Goal: Task Accomplishment & Management: Manage account settings

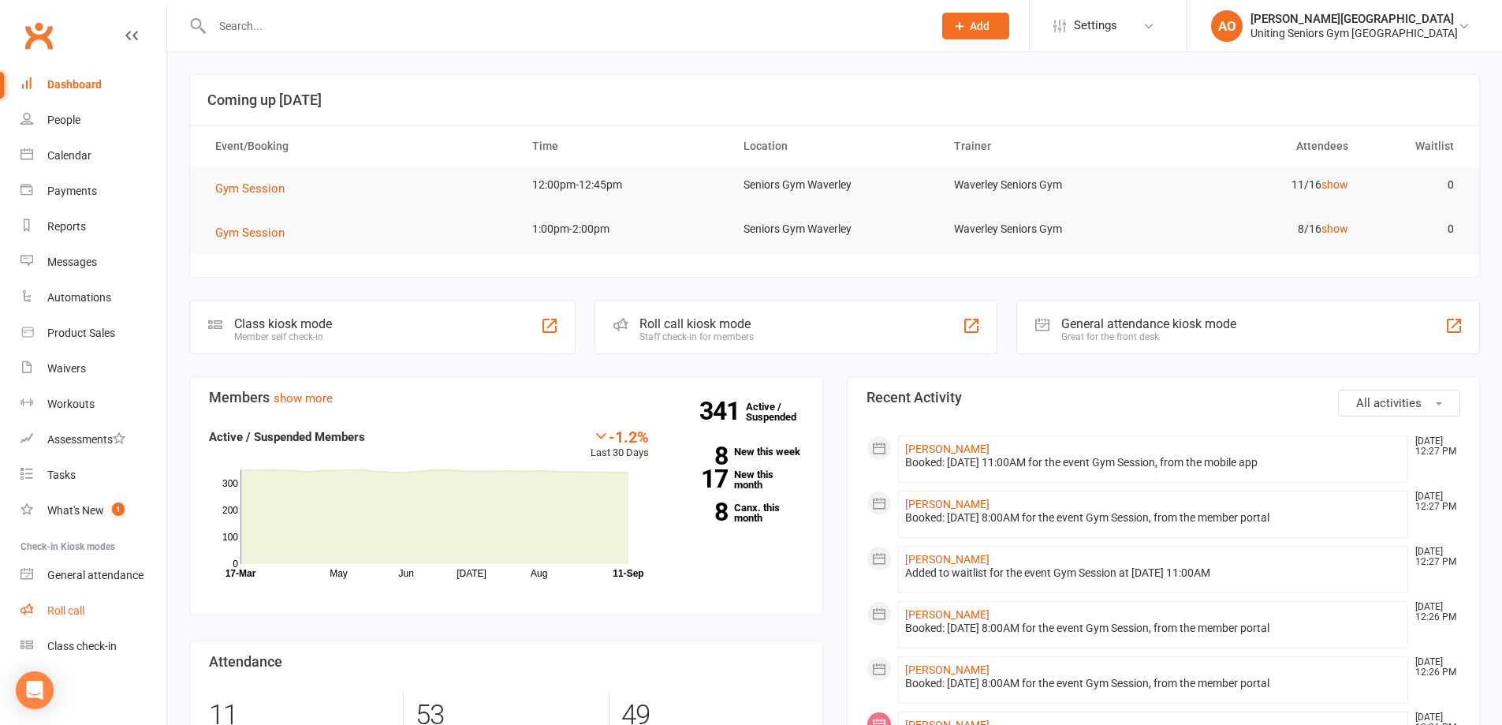
click at [95, 610] on link "Roll call" at bounding box center [94, 610] width 146 height 35
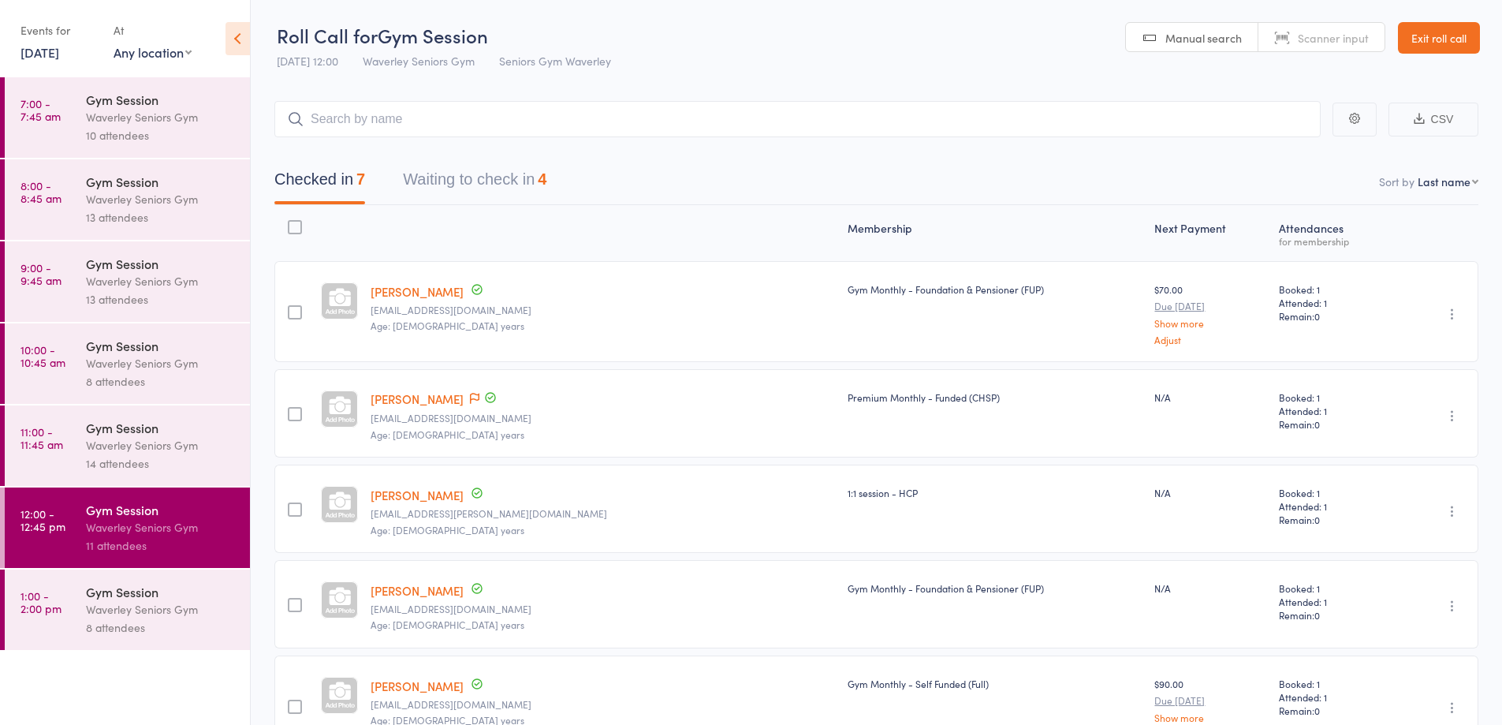
click at [46, 264] on time "9:00 - 9:45 am" at bounding box center [41, 273] width 41 height 25
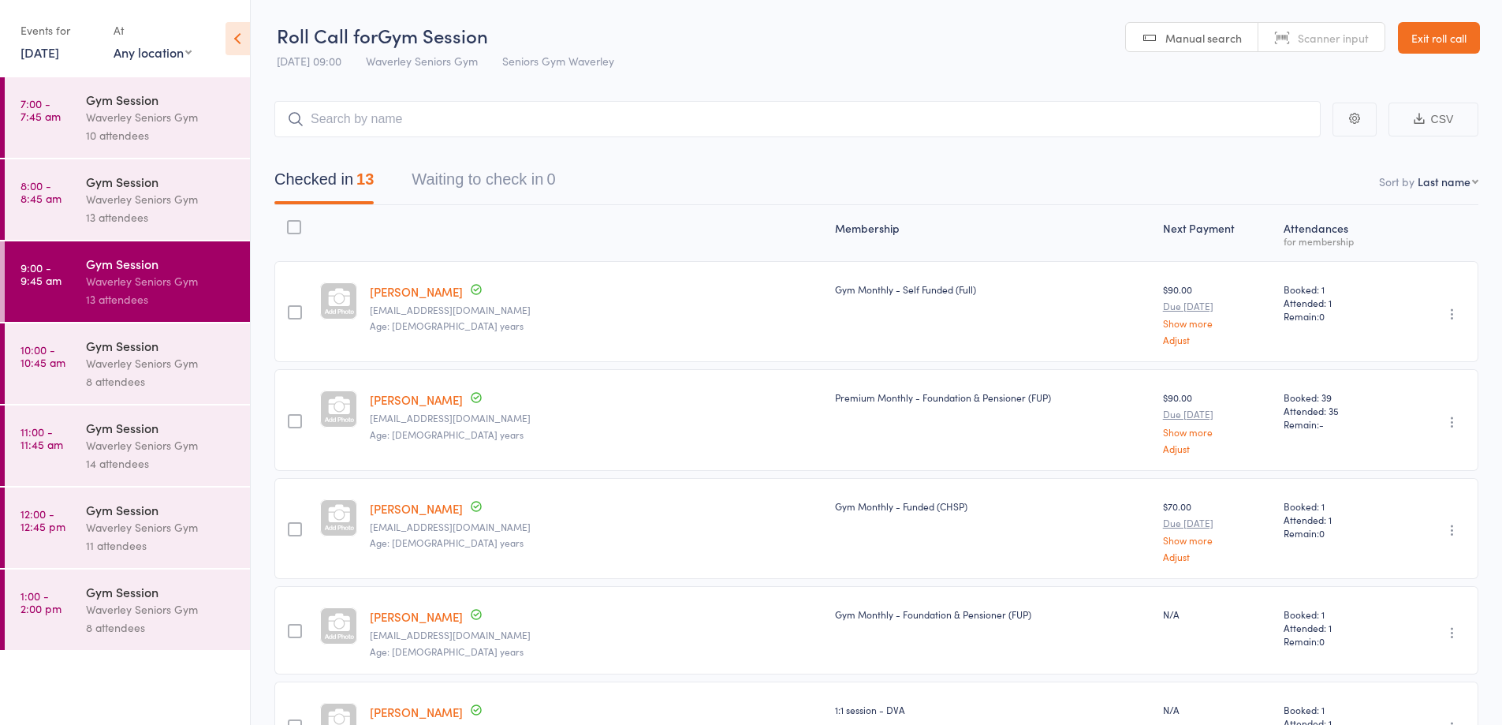
click at [211, 200] on div "Waverley Seniors Gym" at bounding box center [161, 199] width 151 height 18
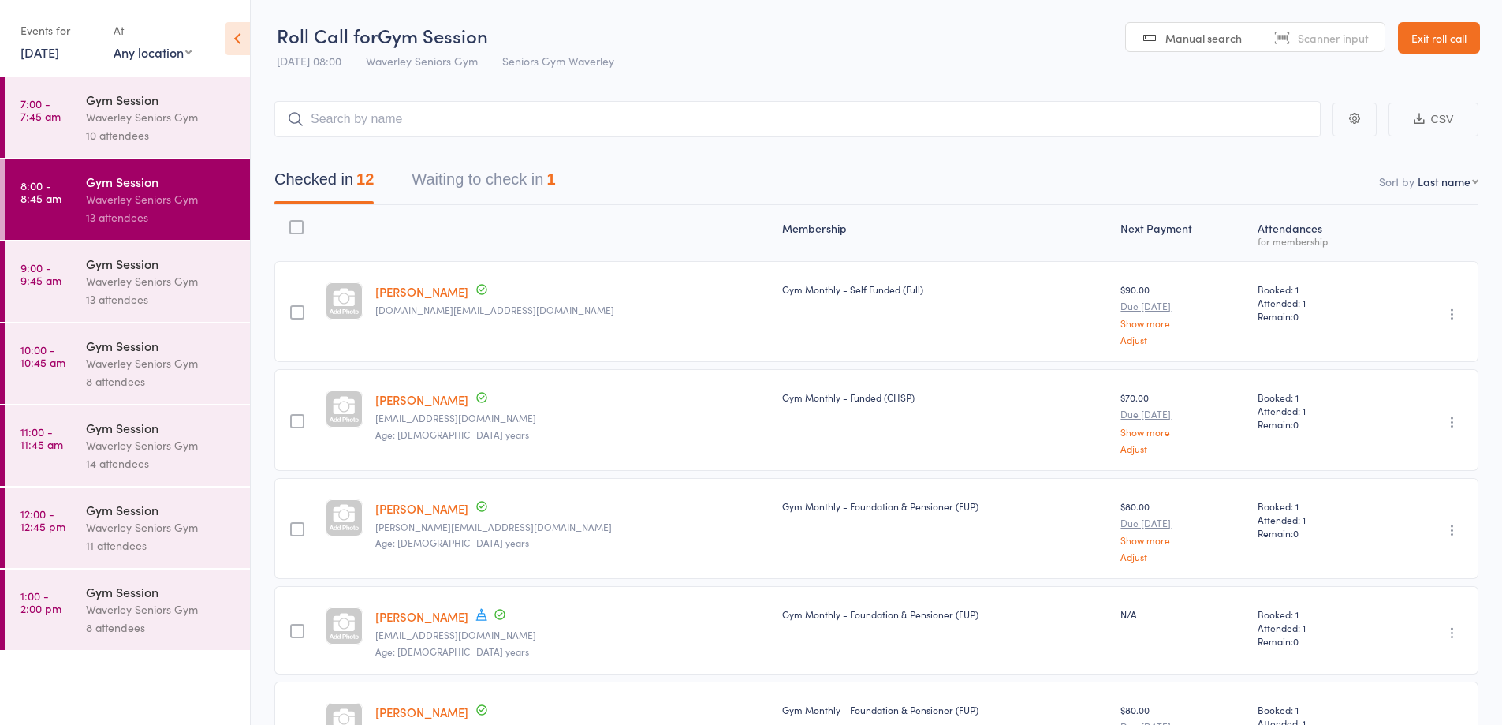
click at [547, 197] on button "Waiting to check in 1" at bounding box center [484, 183] width 144 height 42
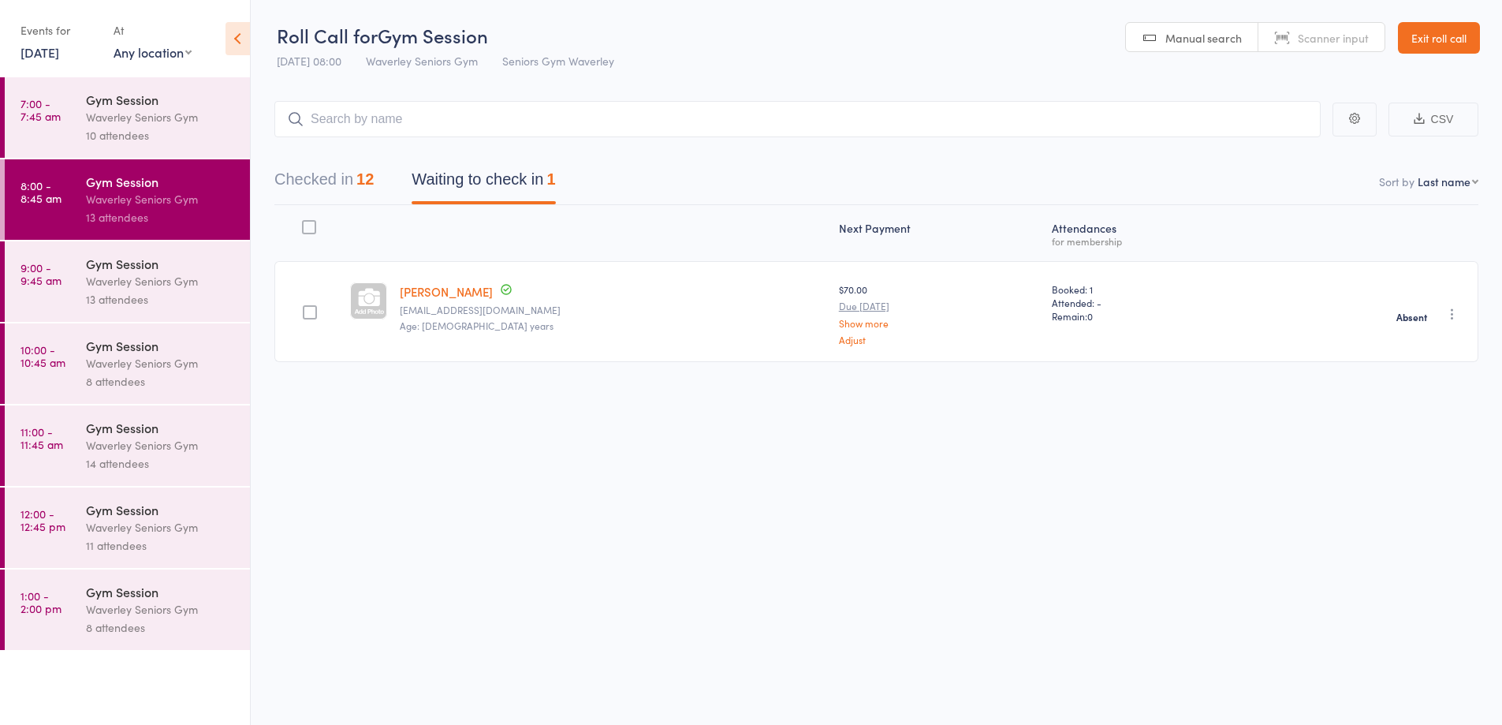
click at [179, 283] on div "Waverley Seniors Gym" at bounding box center [161, 281] width 151 height 18
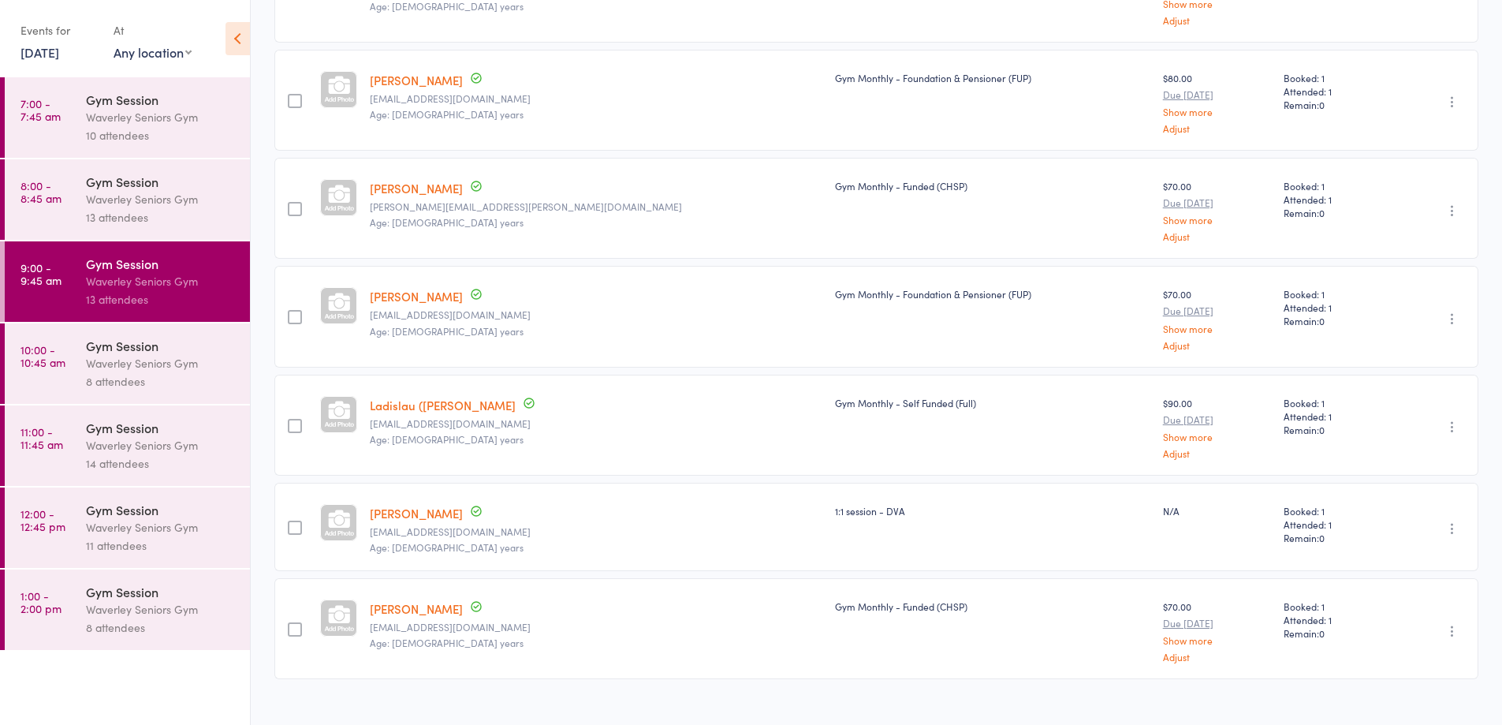
scroll to position [968, 0]
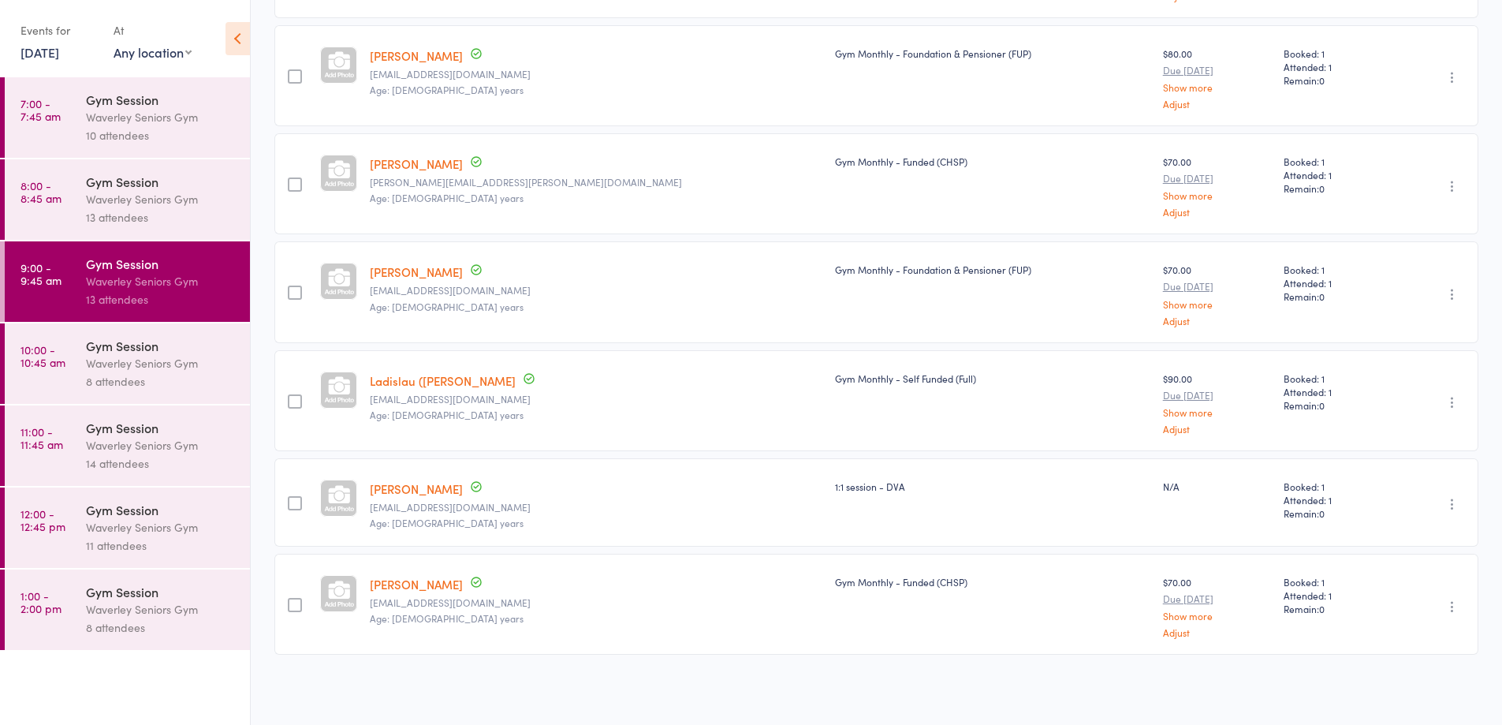
click at [61, 361] on time "10:00 - 10:45 am" at bounding box center [43, 355] width 45 height 25
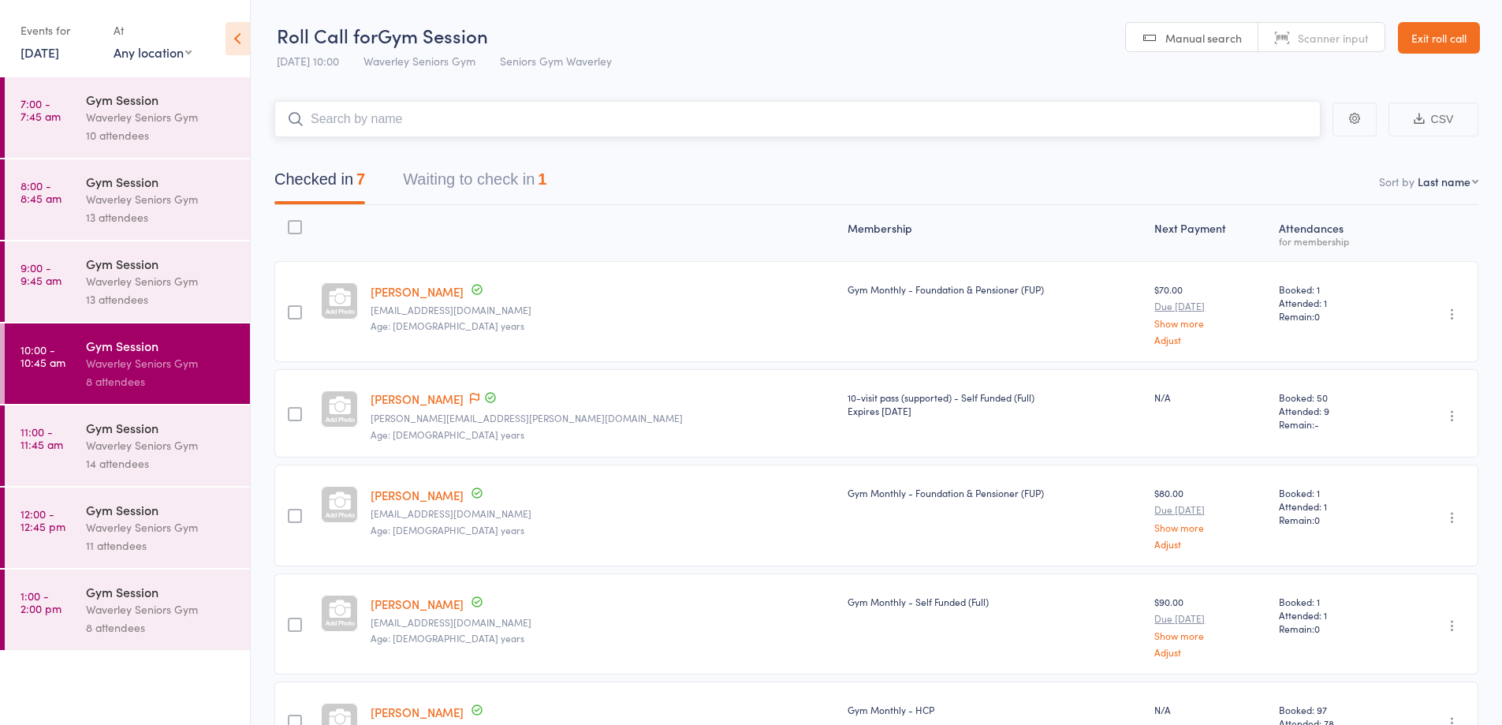
click at [519, 184] on button "Waiting to check in 1" at bounding box center [475, 183] width 144 height 42
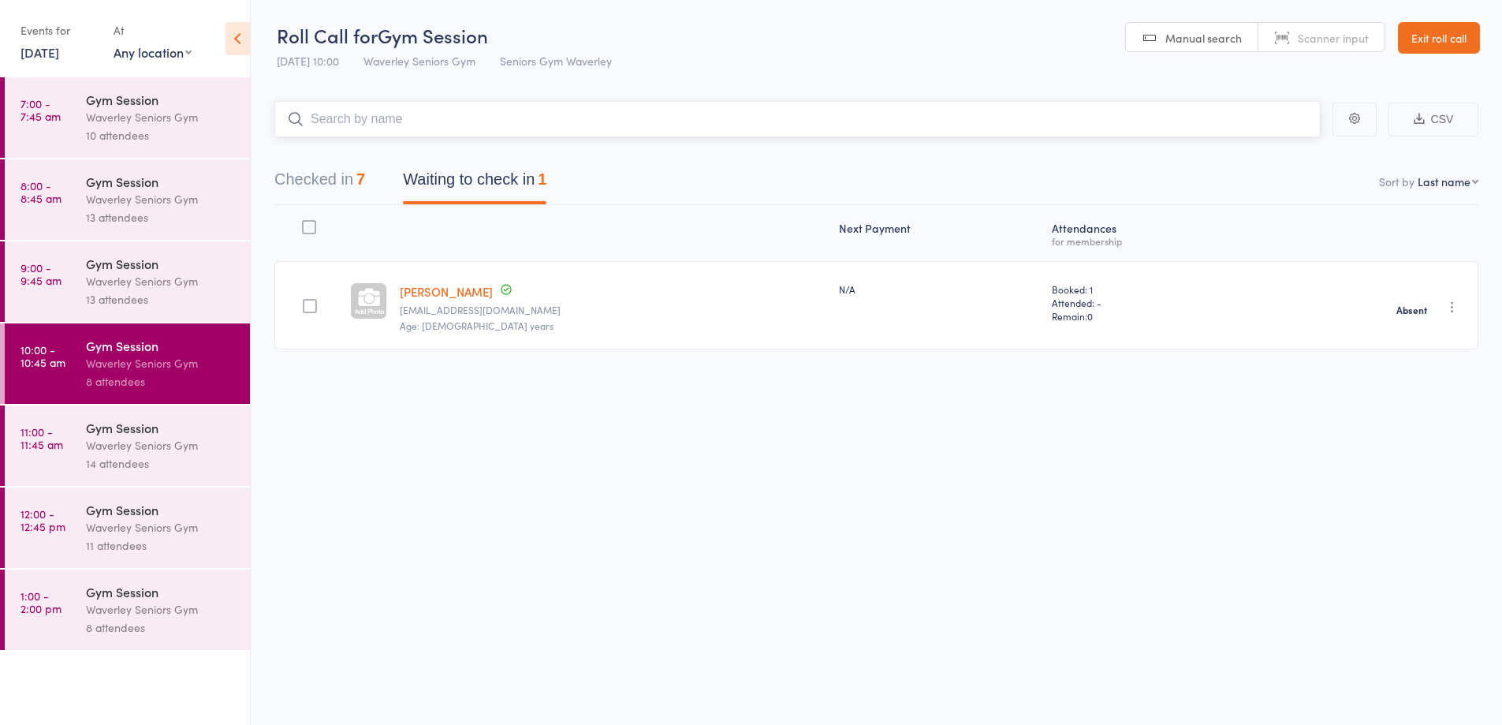
click at [338, 180] on button "Checked in 7" at bounding box center [319, 183] width 91 height 42
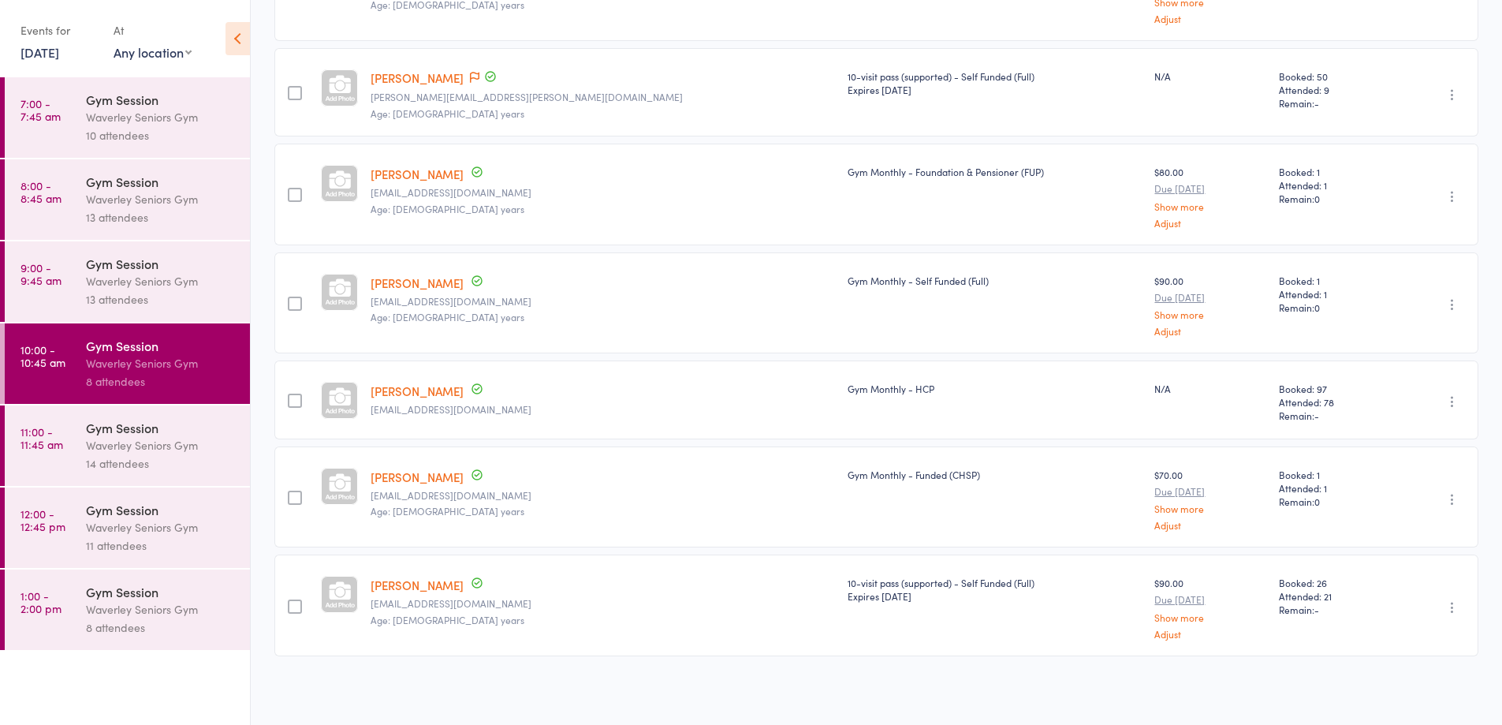
scroll to position [323, 0]
click at [58, 297] on link "9:00 - 9:45 am Gym Session Waverley Seniors Gym 13 attendees" at bounding box center [127, 281] width 245 height 80
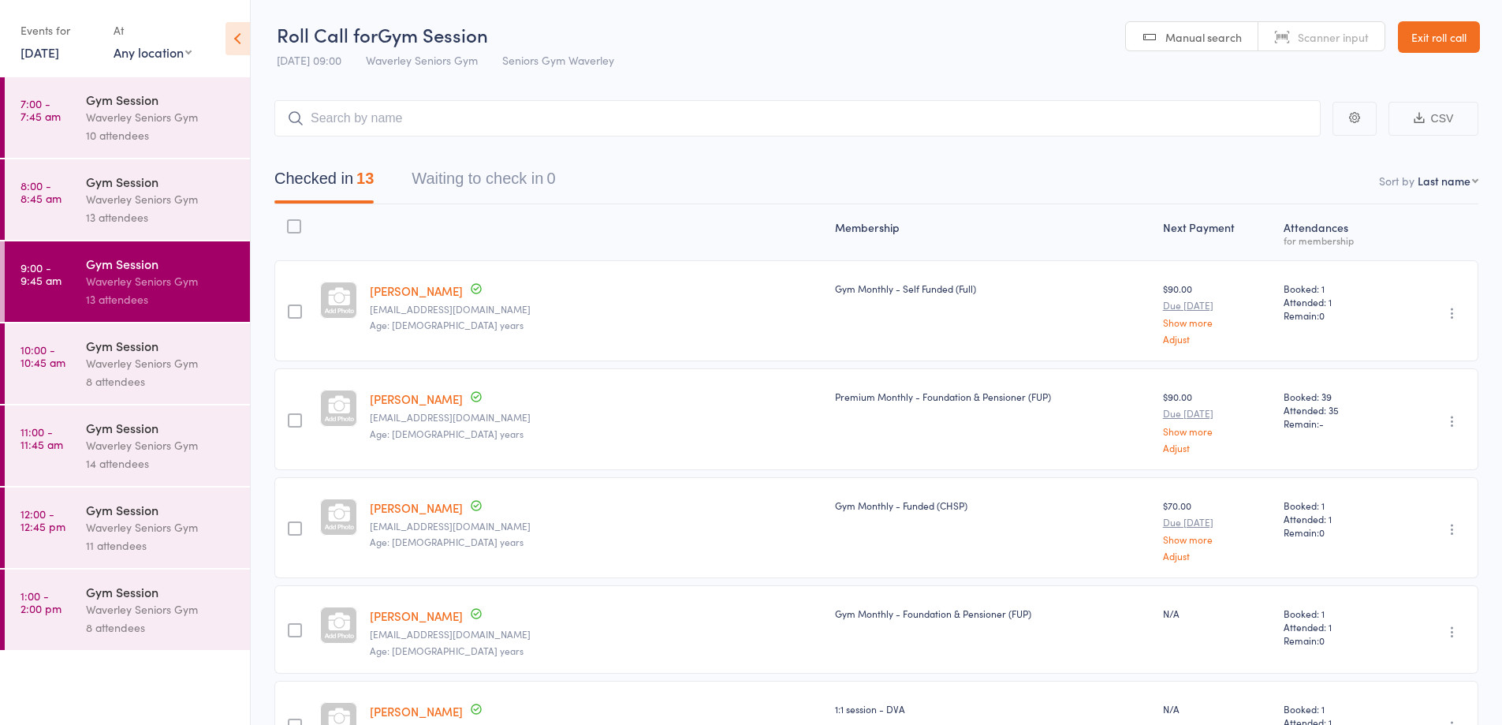
click at [35, 435] on time "11:00 - 11:45 am" at bounding box center [42, 437] width 43 height 25
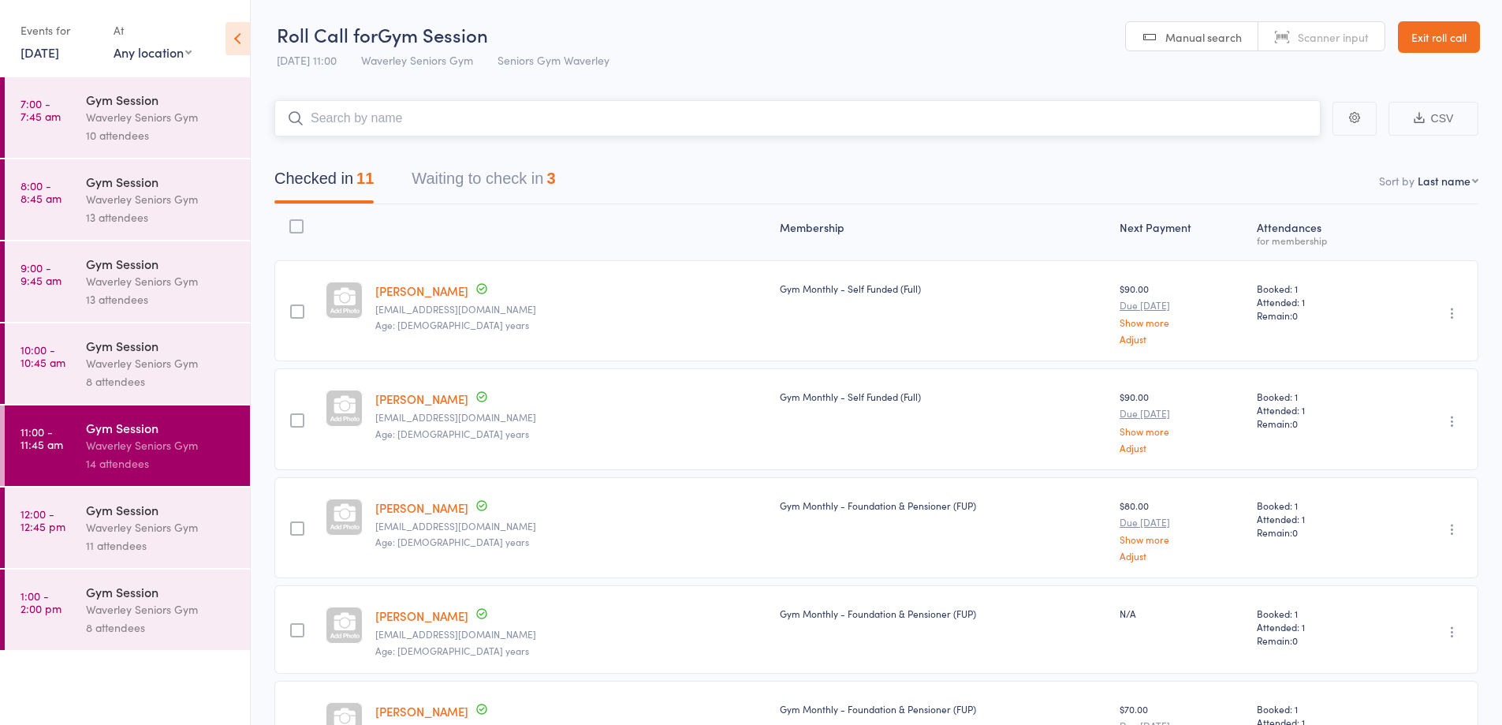
click at [489, 200] on button "Waiting to check in 3" at bounding box center [484, 183] width 144 height 42
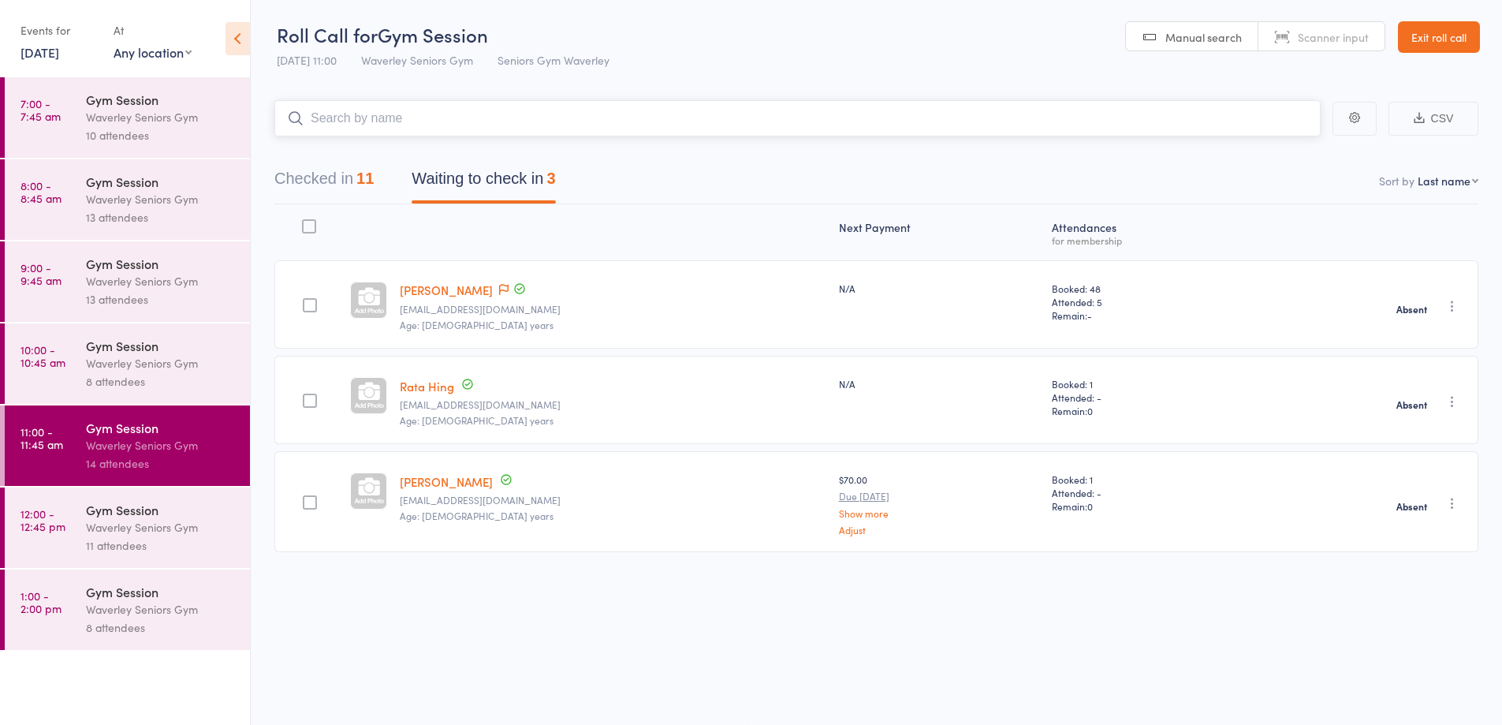
click at [336, 192] on button "Checked in 11" at bounding box center [323, 183] width 99 height 42
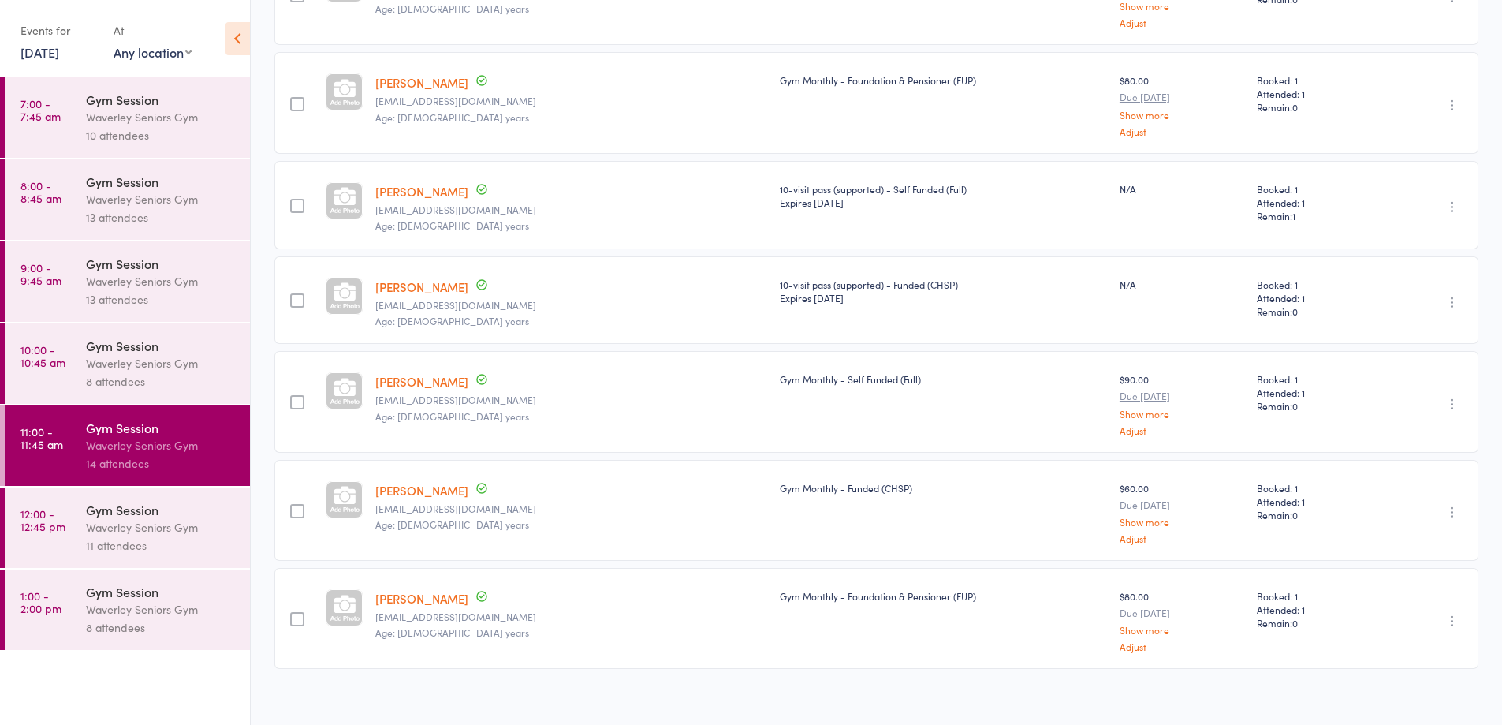
scroll to position [752, 0]
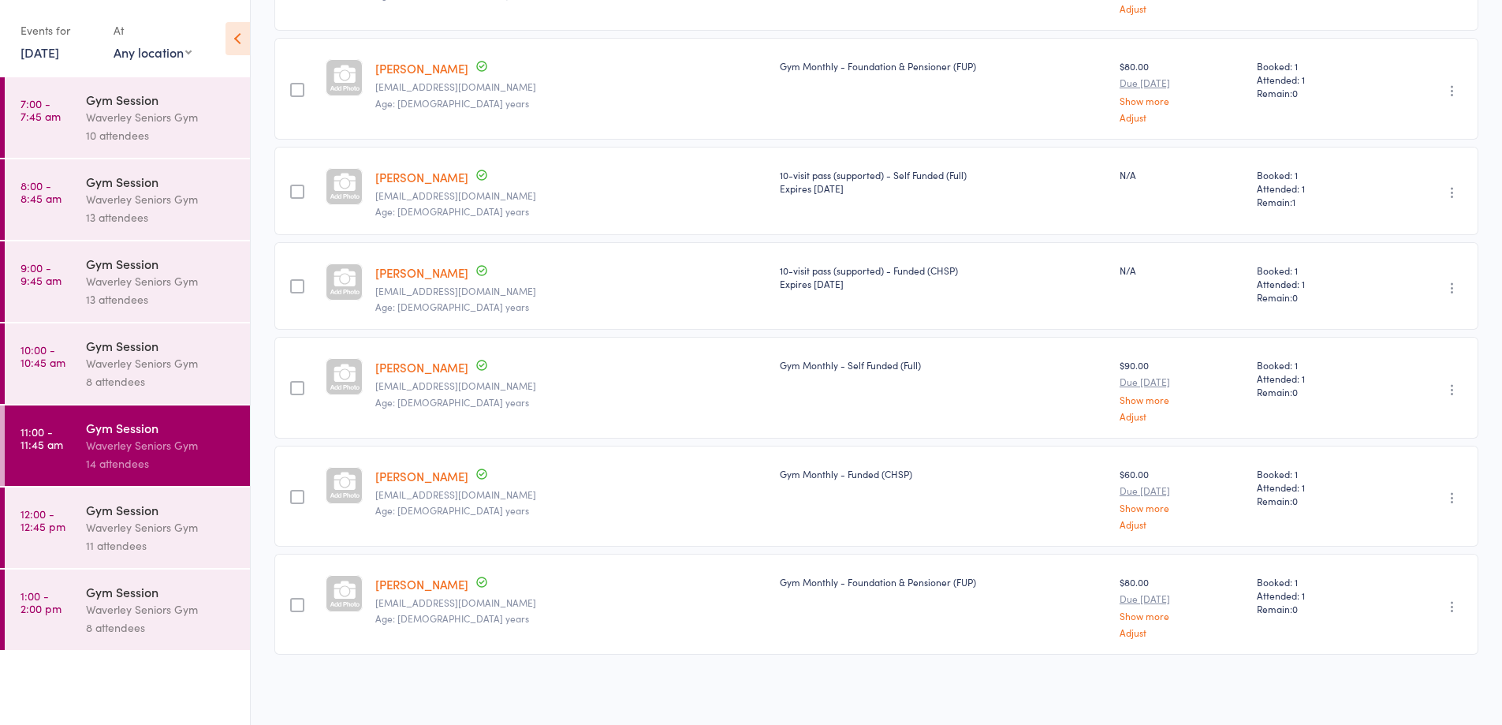
click at [149, 526] on div "Waverley Seniors Gym" at bounding box center [161, 527] width 151 height 18
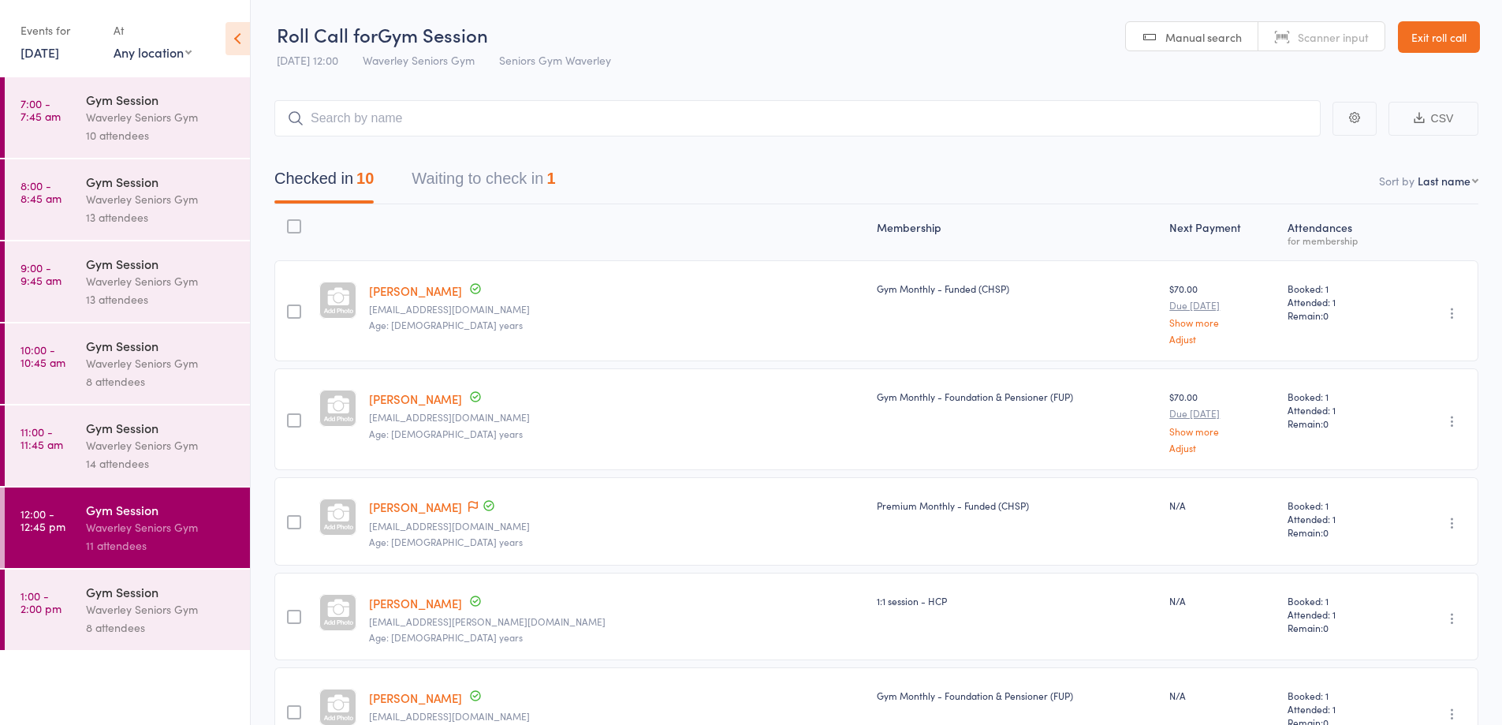
click at [506, 183] on button "Waiting to check in 1" at bounding box center [484, 183] width 144 height 42
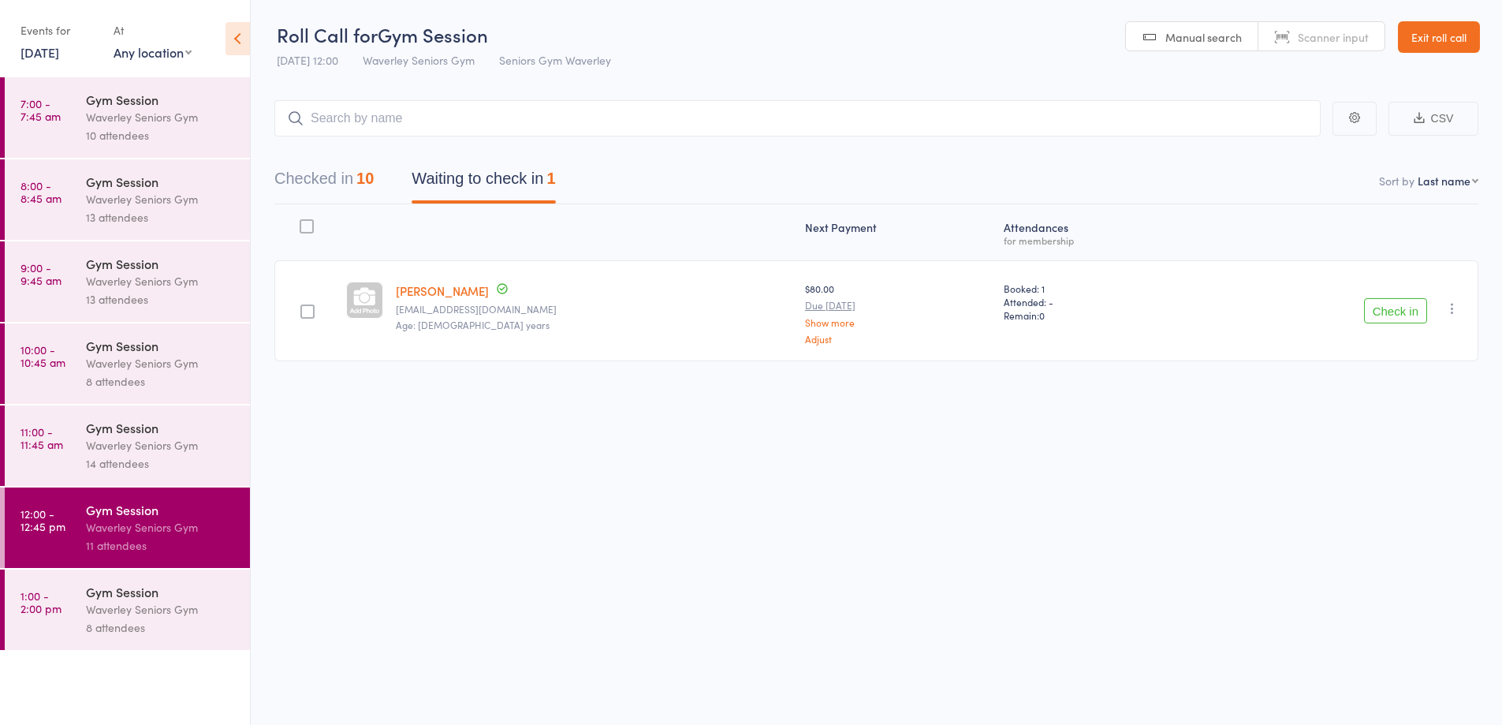
click at [1453, 310] on icon "button" at bounding box center [1453, 308] width 16 height 16
click at [1422, 463] on li "Mark absent" at bounding box center [1396, 466] width 130 height 21
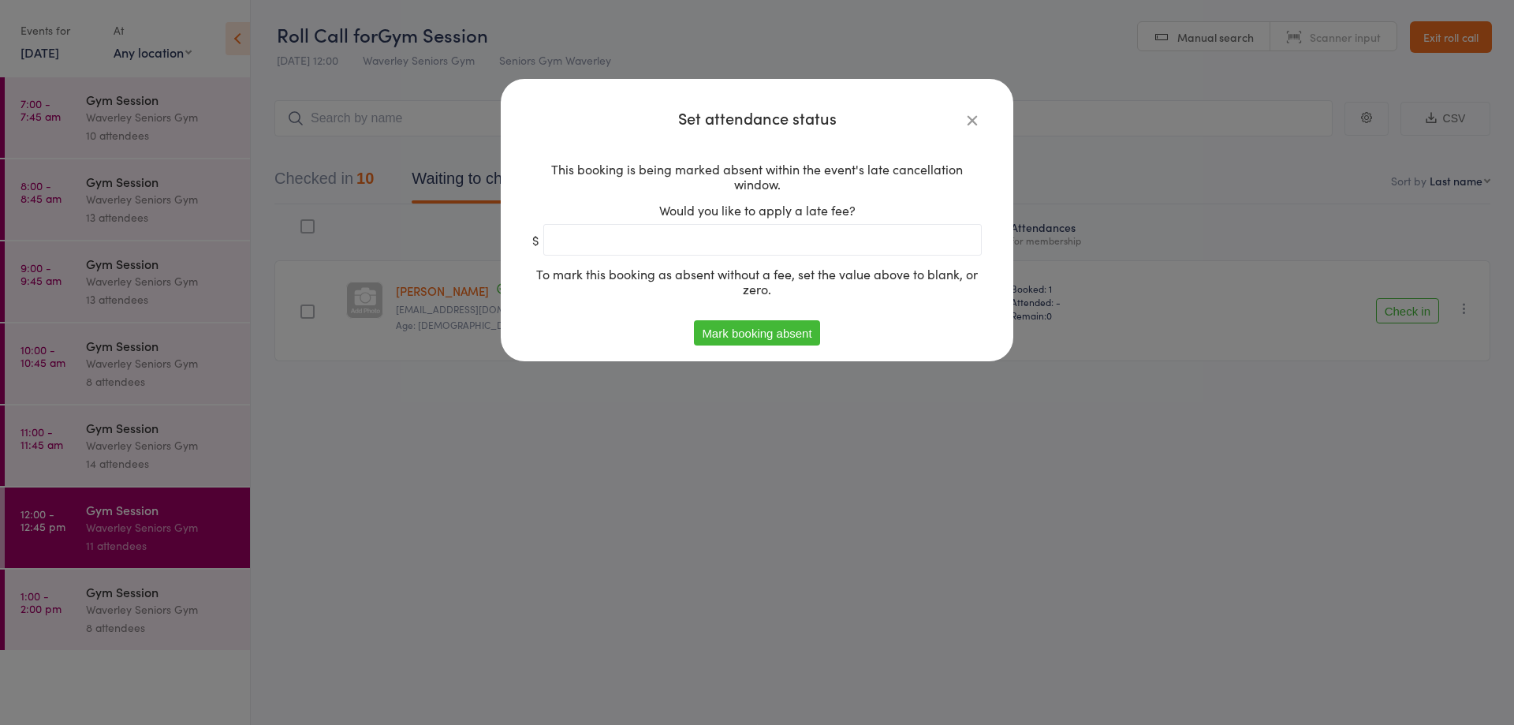
click at [782, 338] on button "Mark booking absent" at bounding box center [756, 332] width 125 height 25
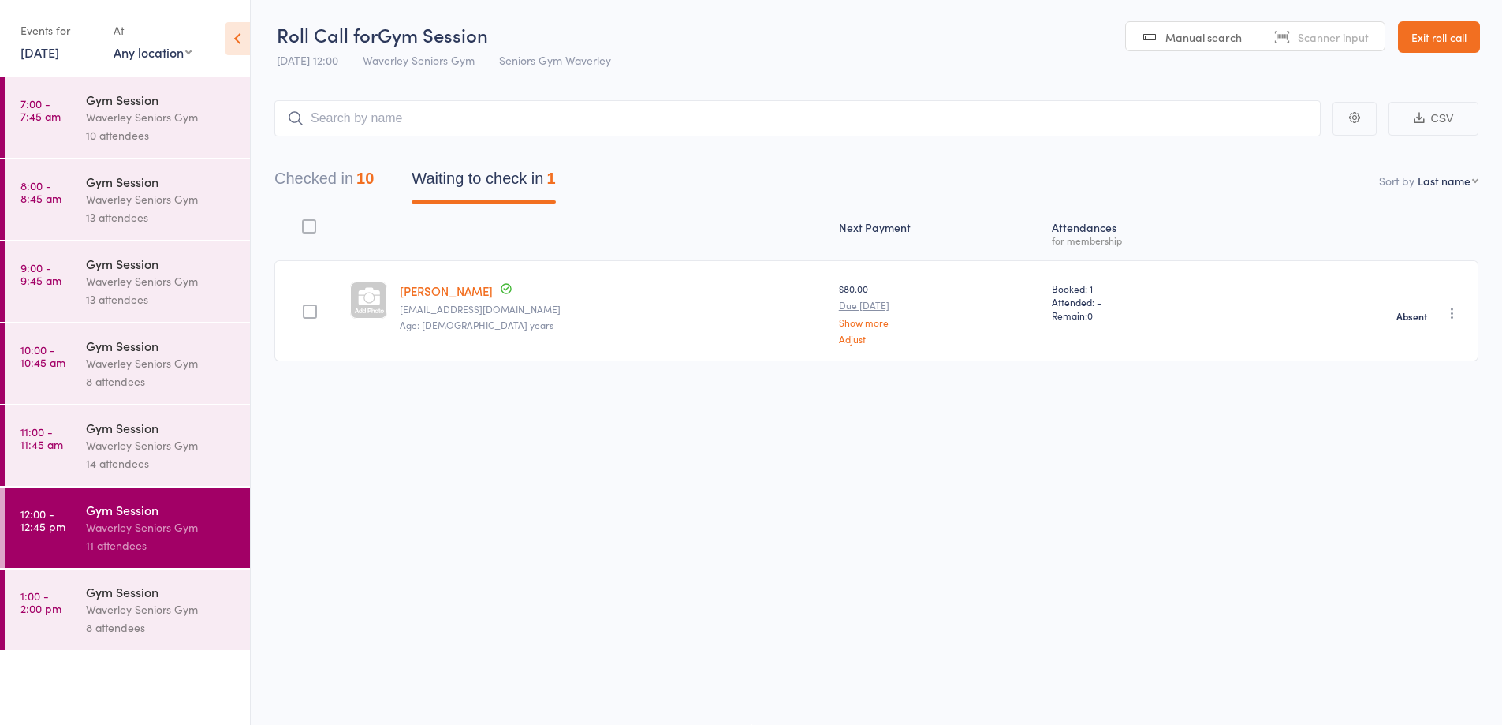
click at [323, 177] on button "Checked in 10" at bounding box center [323, 183] width 99 height 42
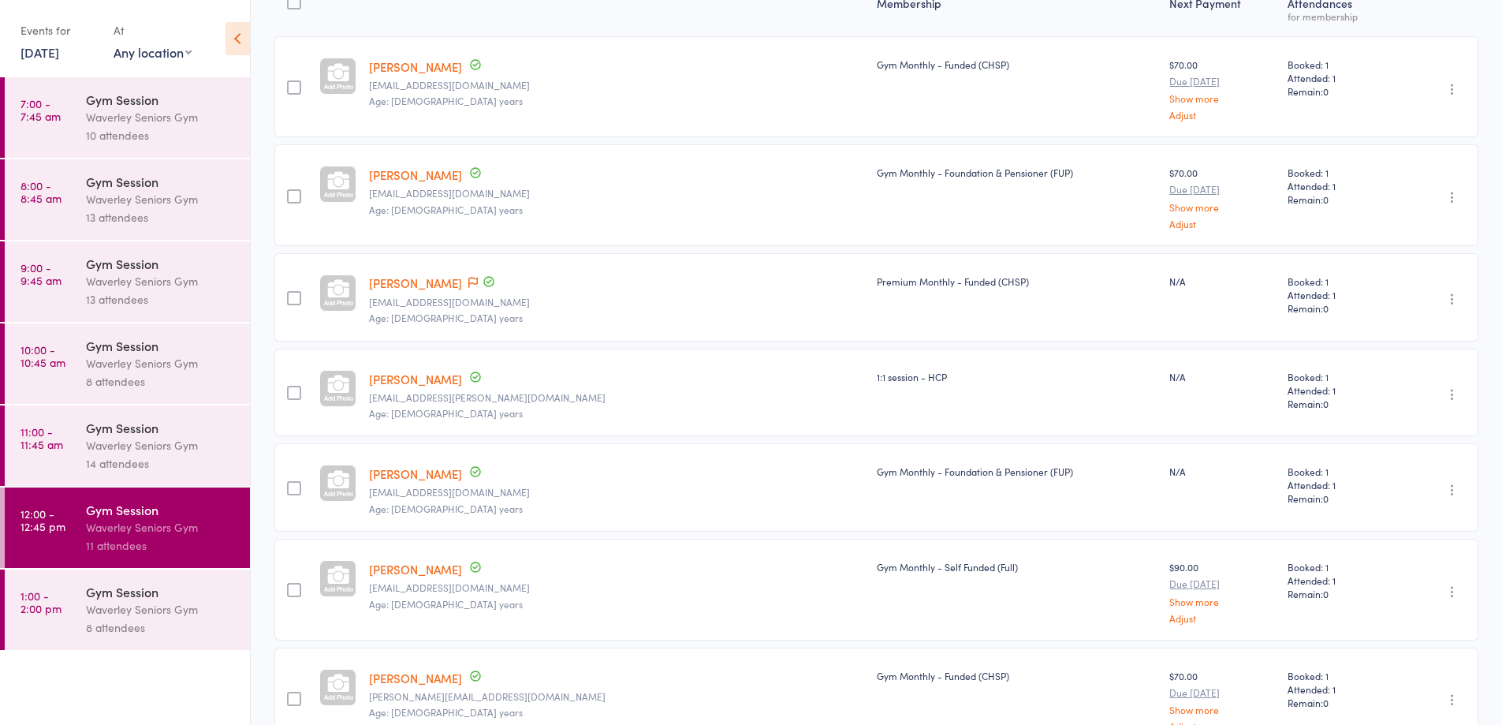
scroll to position [0, 0]
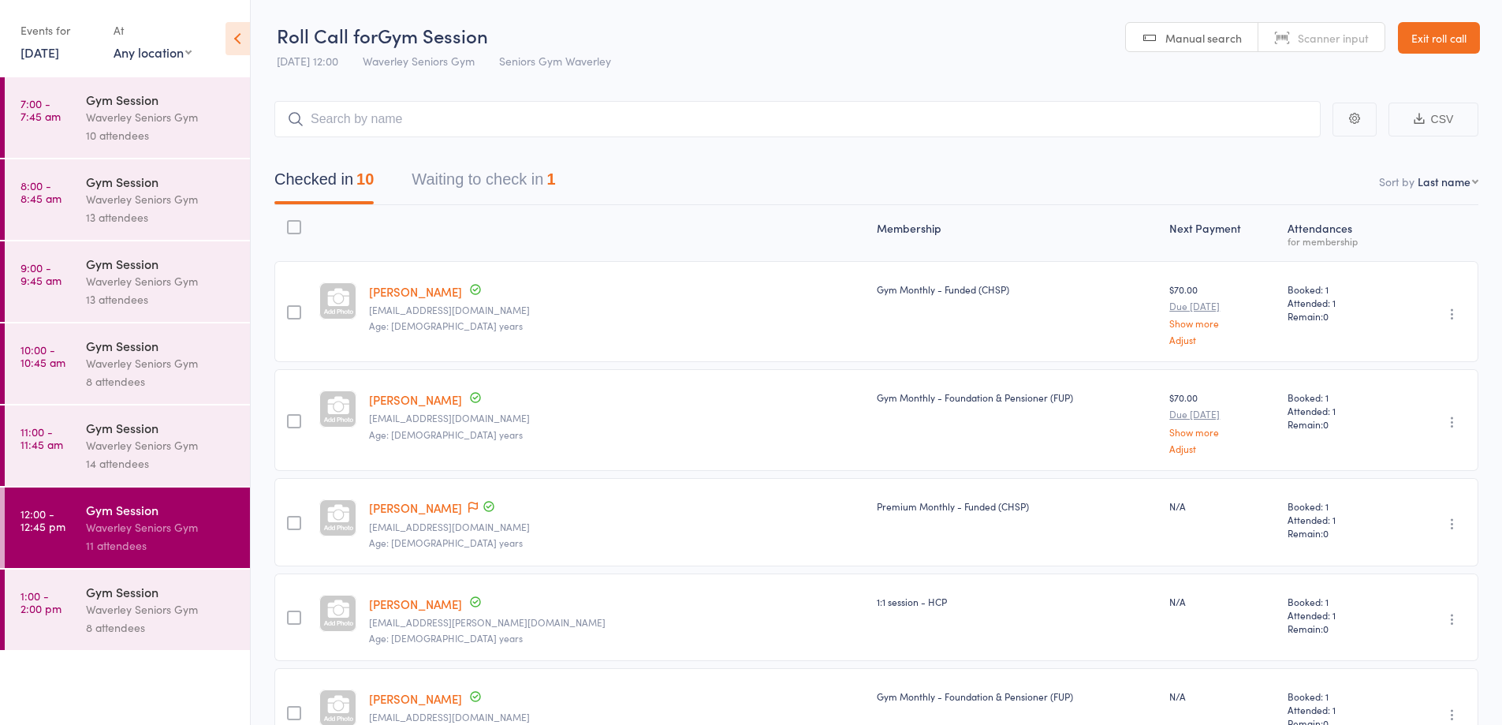
click at [512, 140] on div "Checked in 10 Waiting to check in 1" at bounding box center [876, 171] width 1204 height 68
click at [512, 172] on button "Waiting to check in 1" at bounding box center [484, 183] width 144 height 42
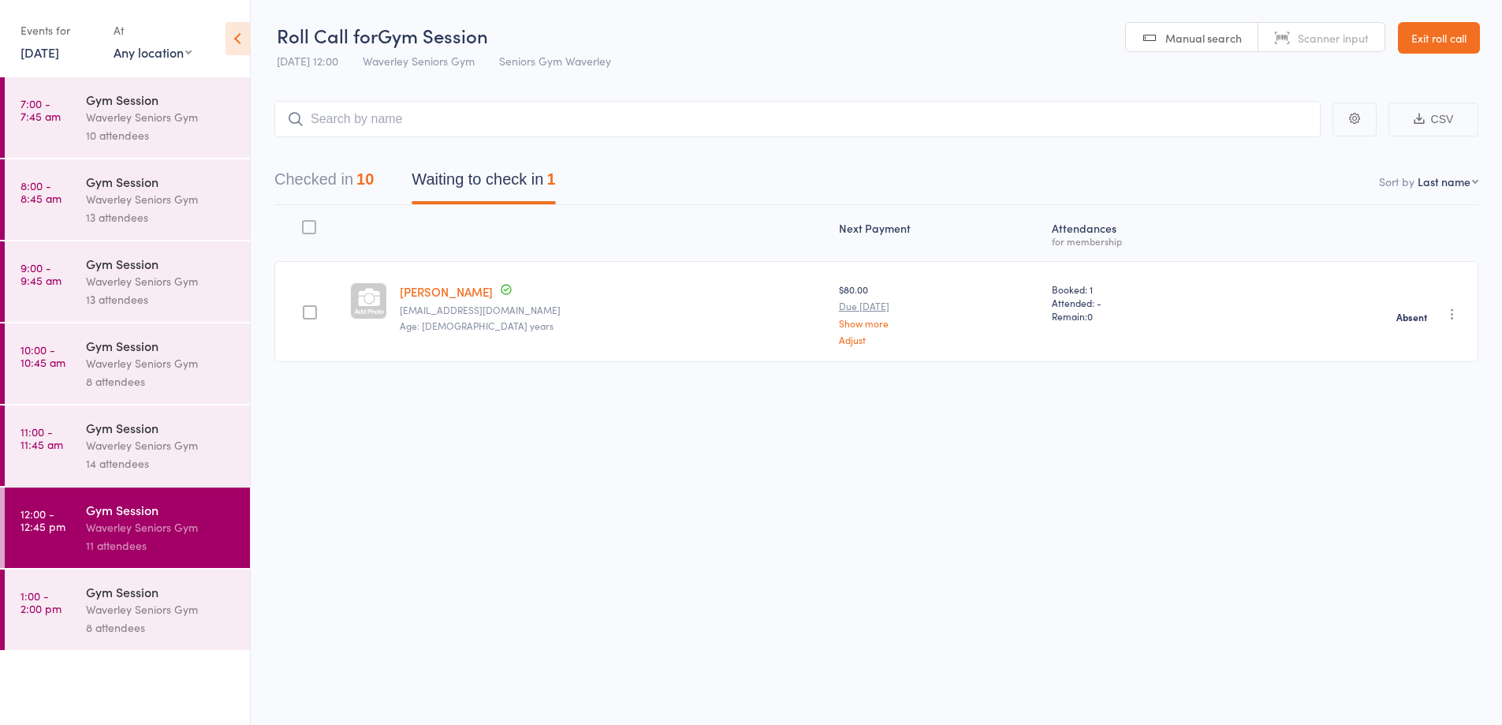
click at [405, 168] on div "Checked in 10 Waiting to check in 1" at bounding box center [415, 183] width 319 height 42
click at [316, 172] on button "Checked in 10" at bounding box center [323, 183] width 99 height 42
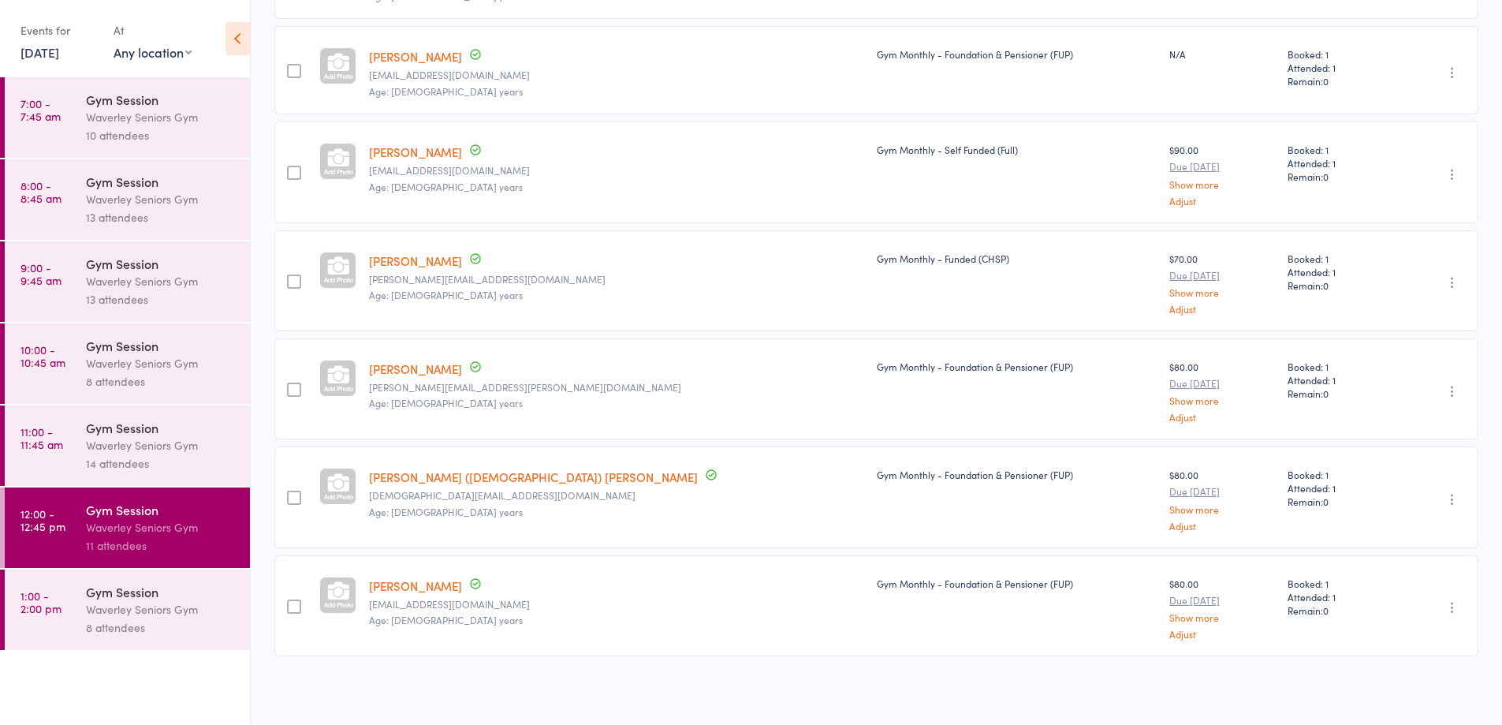
scroll to position [644, 0]
click at [230, 609] on div "Waverley Seniors Gym" at bounding box center [161, 609] width 151 height 18
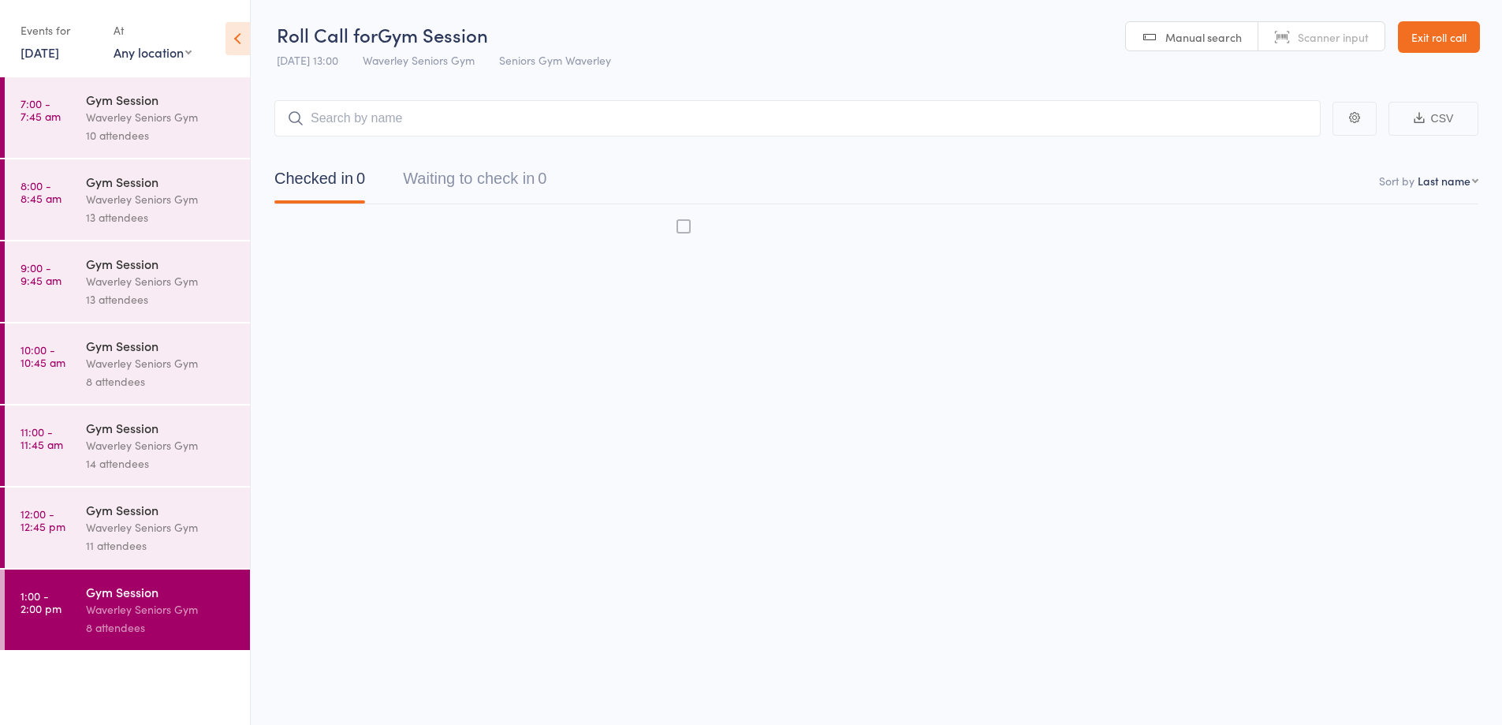
scroll to position [1, 0]
